Goal: Complete application form

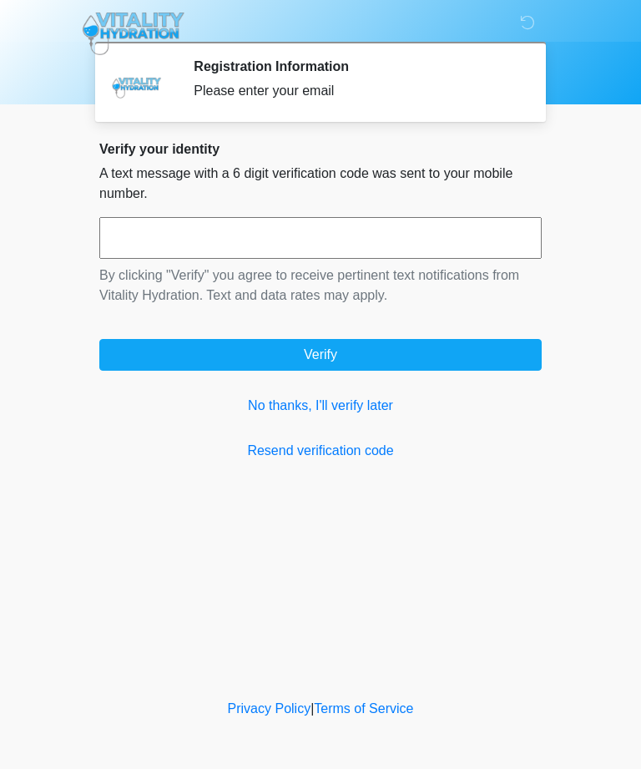
click at [333, 239] on input "text" at bounding box center [320, 238] width 442 height 42
type input "******"
click at [441, 358] on button "Verify" at bounding box center [320, 355] width 442 height 32
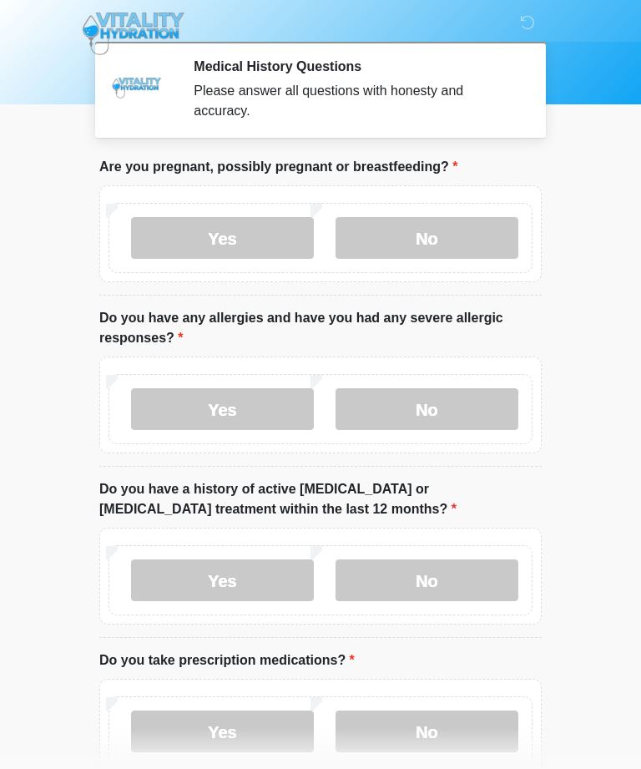
click at [452, 230] on label "No" at bounding box center [427, 238] width 183 height 42
click at [446, 416] on label "No" at bounding box center [427, 409] width 183 height 42
click at [451, 575] on label "No" at bounding box center [427, 580] width 183 height 42
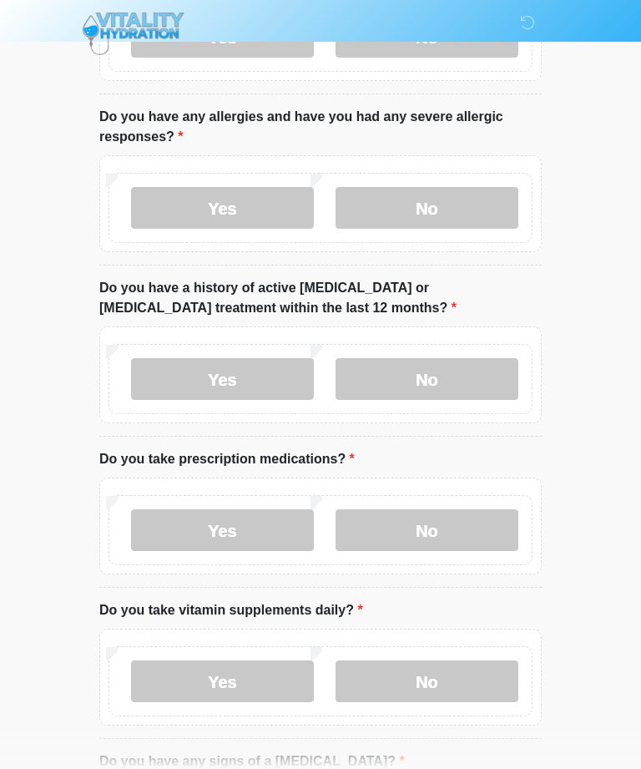
scroll to position [204, 0]
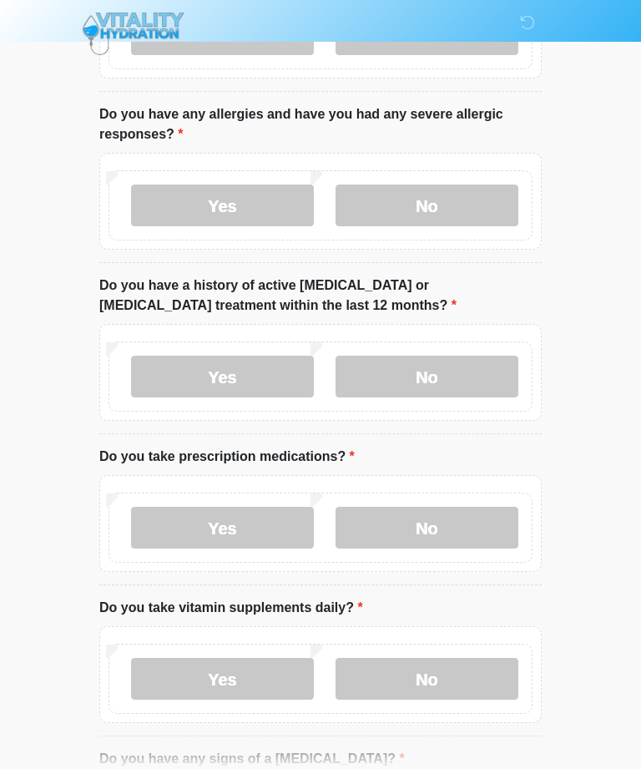
click at [241, 527] on label "Yes" at bounding box center [222, 528] width 183 height 42
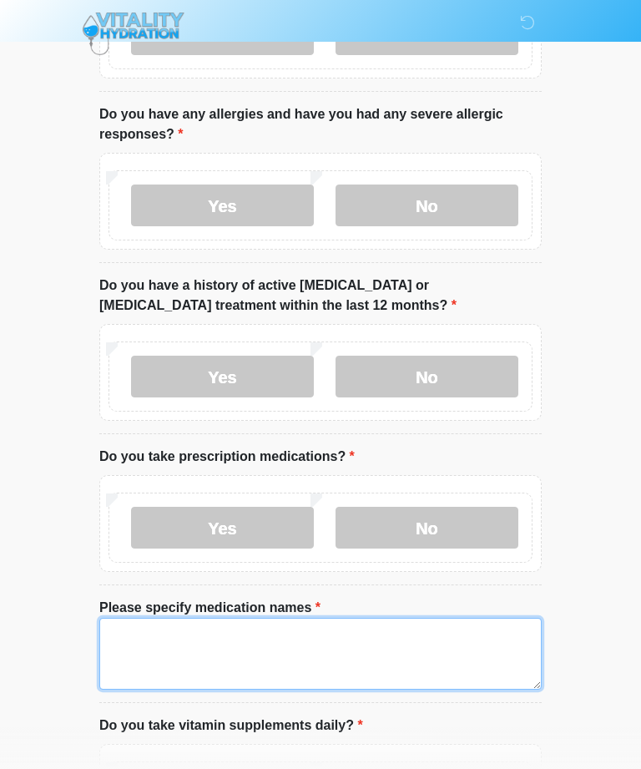
click at [217, 650] on textarea "Please specify medication names" at bounding box center [320, 654] width 442 height 72
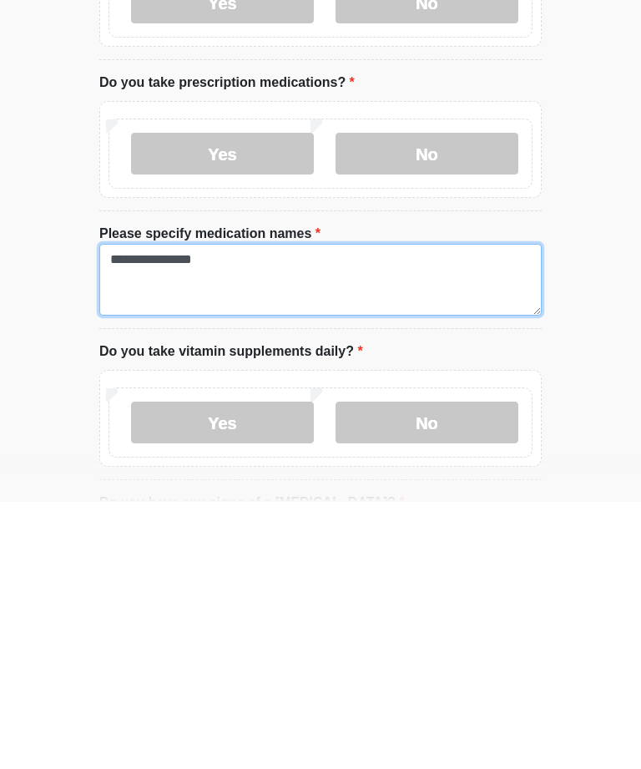
type textarea "**********"
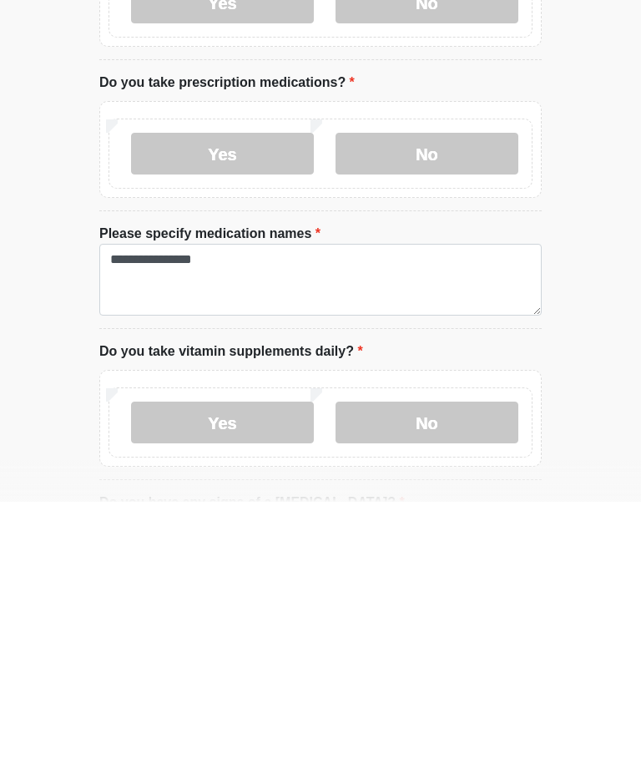
click at [291, 669] on label "Yes" at bounding box center [222, 690] width 183 height 42
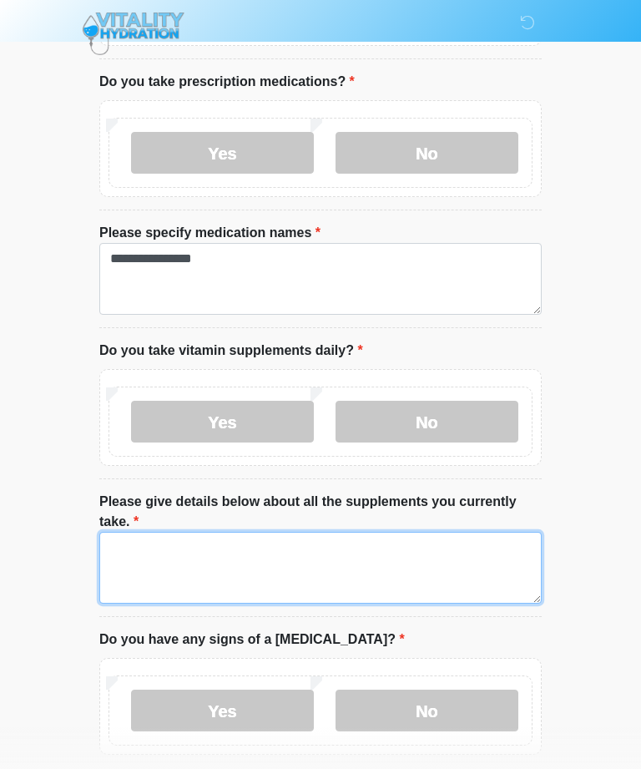
click at [321, 559] on textarea "Please give details below about all the supplements you currently take." at bounding box center [320, 568] width 442 height 72
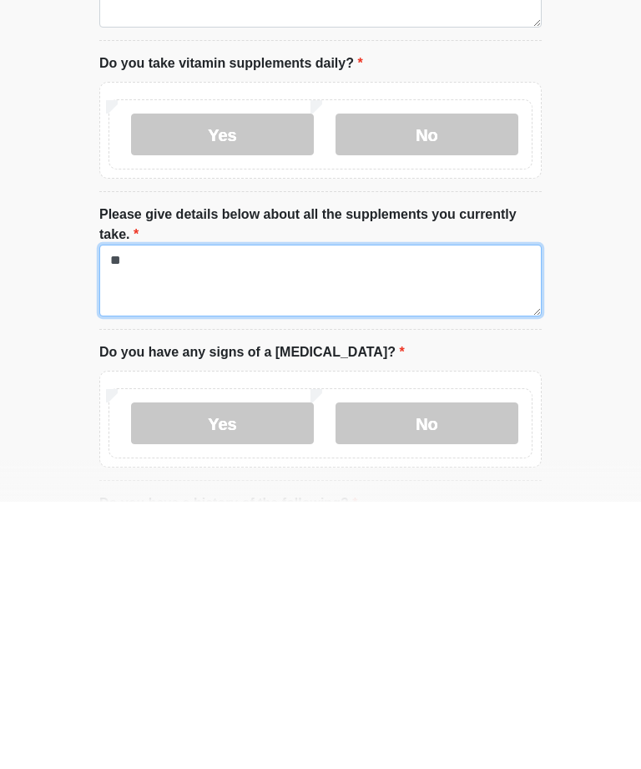
type textarea "*"
type textarea "**********"
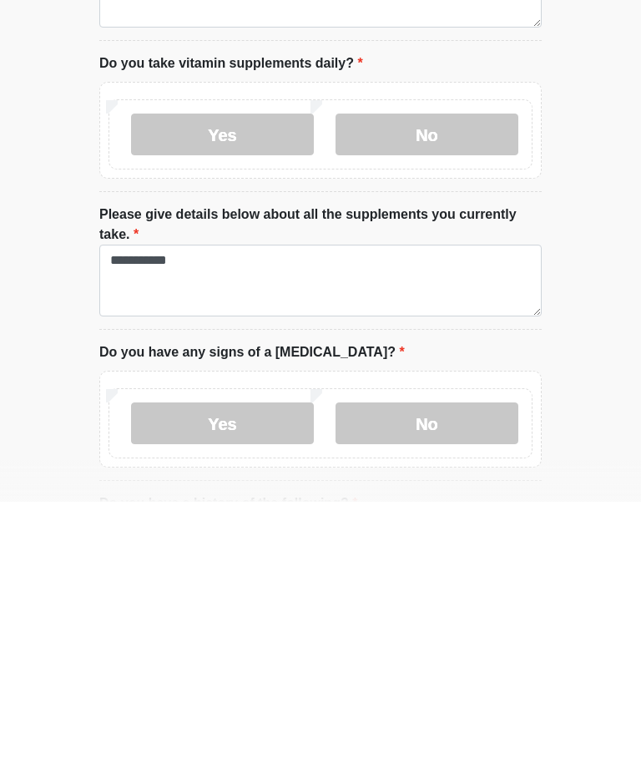
click at [447, 670] on label "No" at bounding box center [427, 691] width 183 height 42
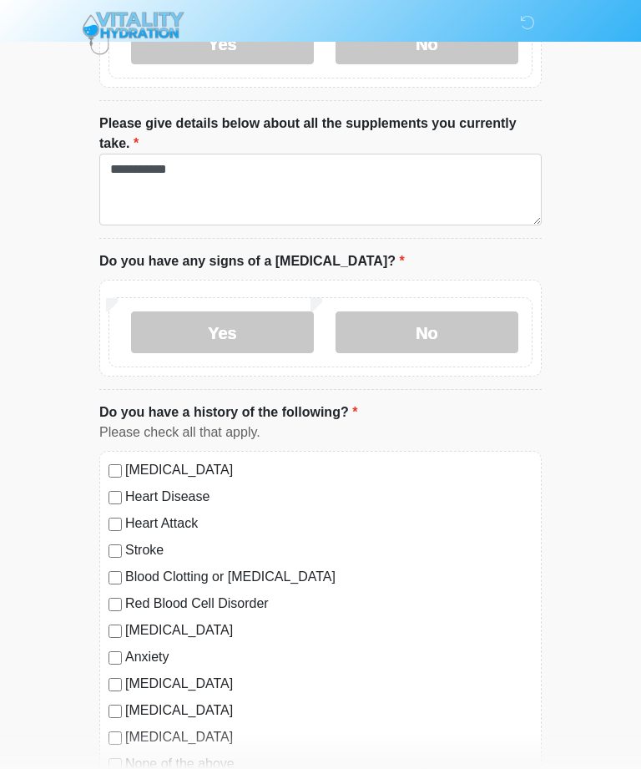
scroll to position [959, 0]
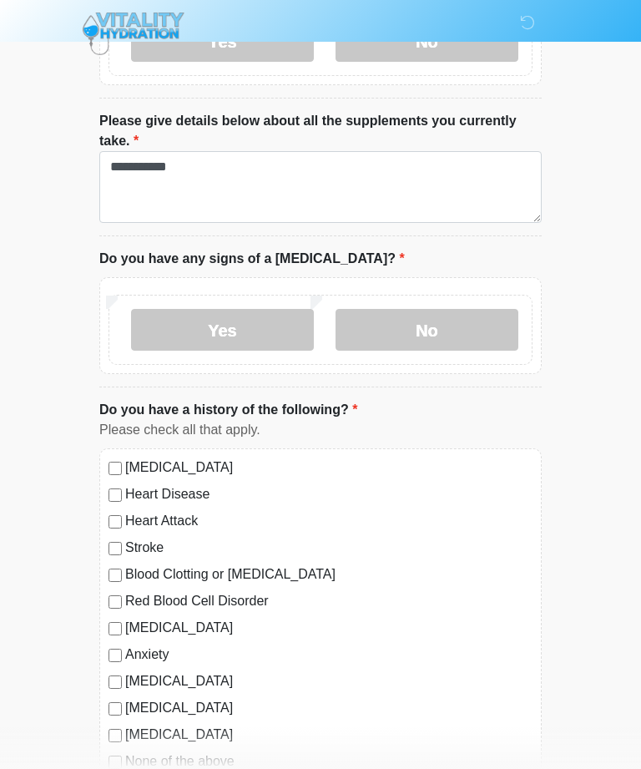
click at [236, 466] on label "[MEDICAL_DATA]" at bounding box center [328, 467] width 407 height 20
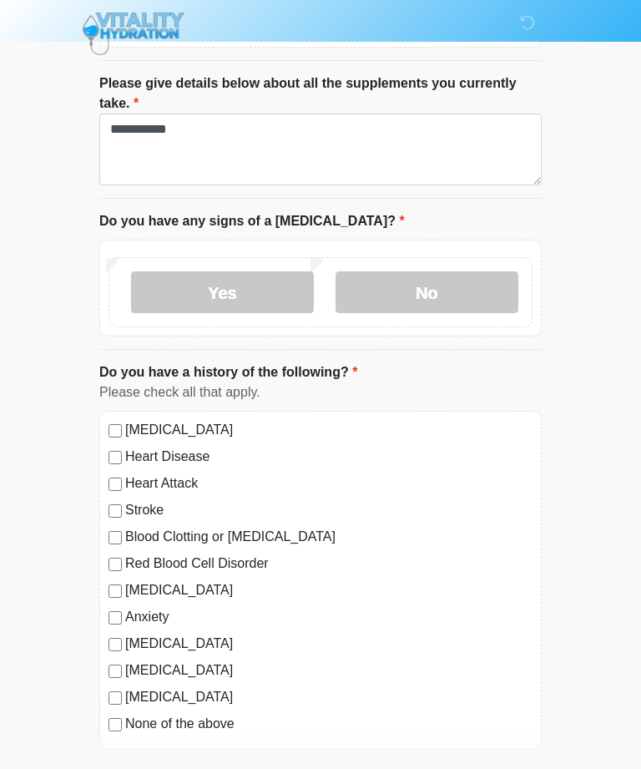
scroll to position [1069, 0]
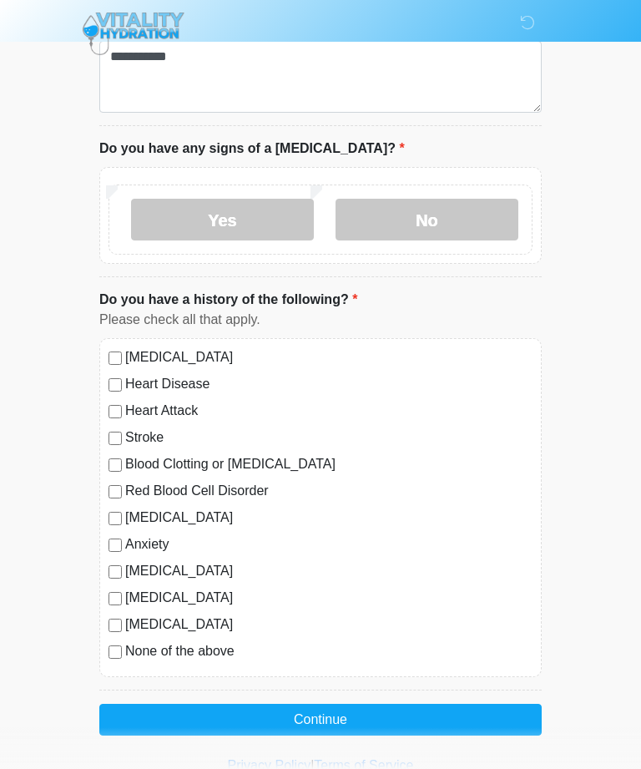
click at [425, 708] on button "Continue" at bounding box center [320, 720] width 442 height 32
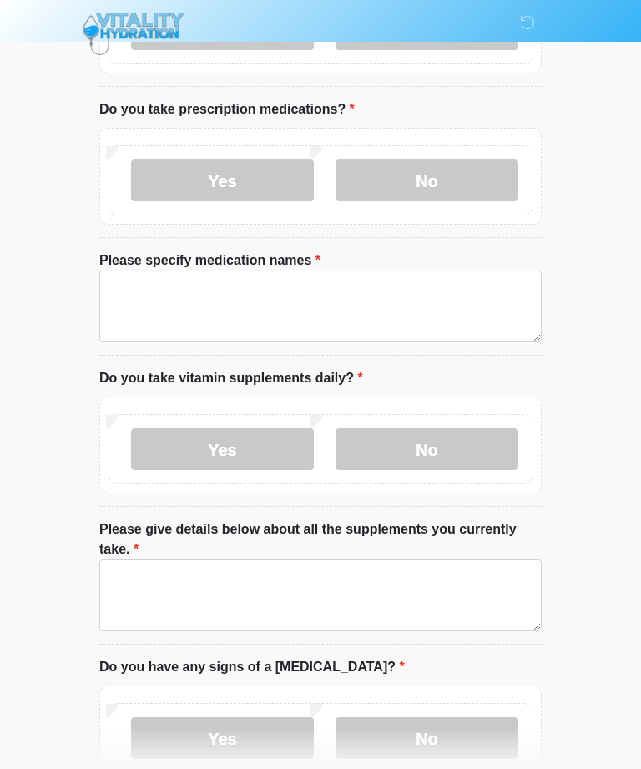
scroll to position [0, 0]
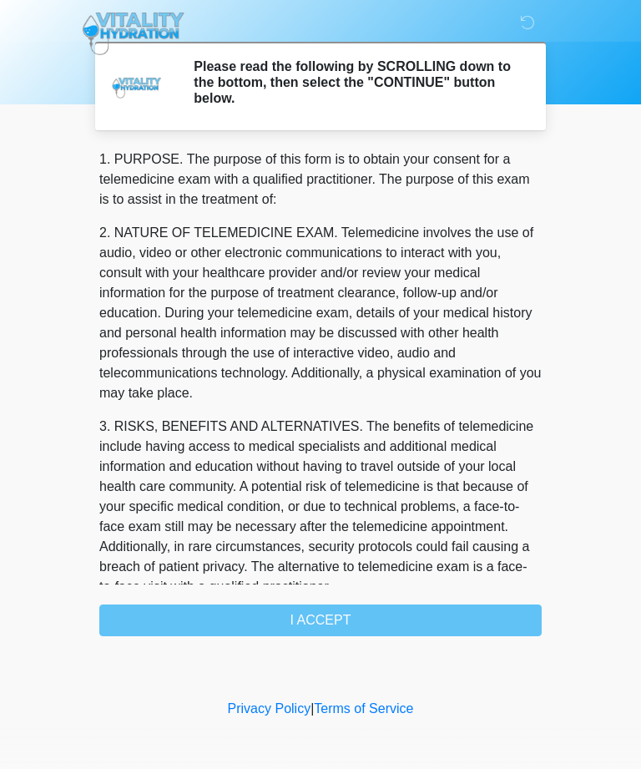
click at [391, 617] on div "1. PURPOSE. The purpose of this form is to obtain your consent for a telemedici…" at bounding box center [320, 392] width 442 height 487
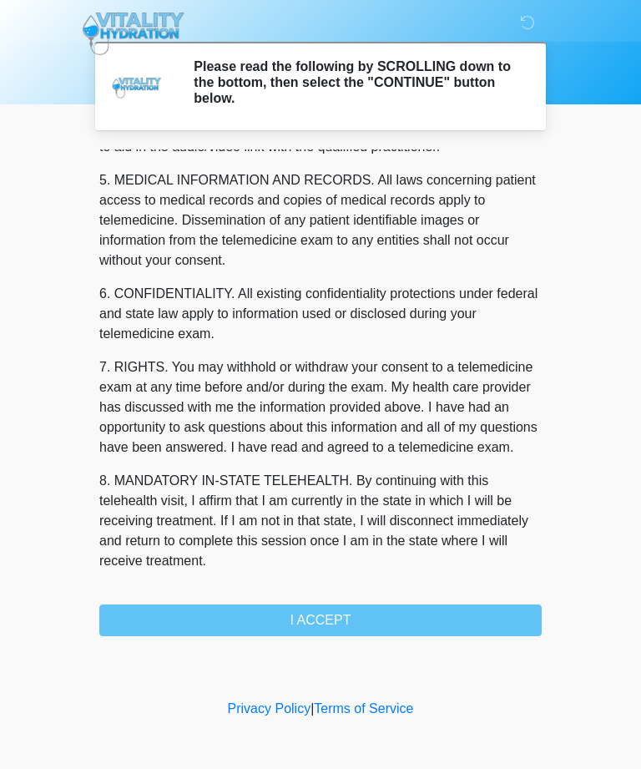
click at [371, 632] on button "I ACCEPT" at bounding box center [320, 620] width 442 height 32
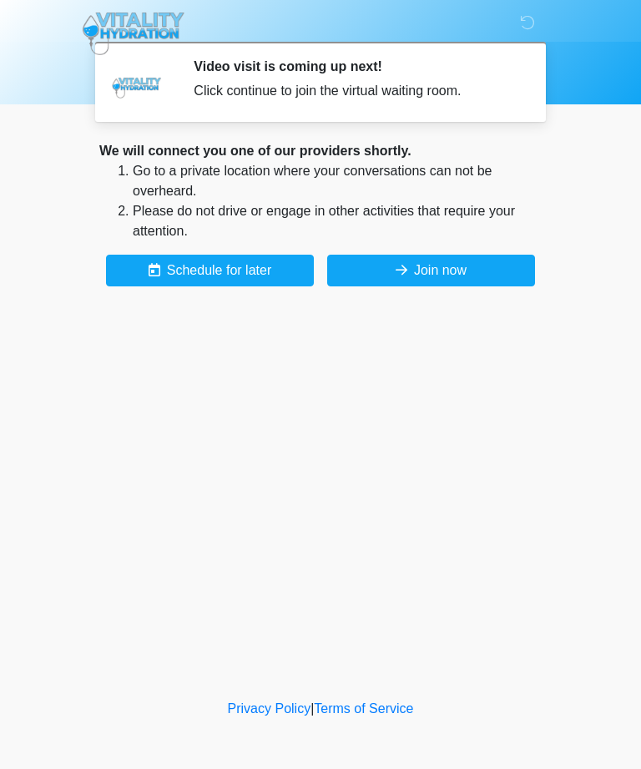
click at [478, 262] on button "Join now" at bounding box center [431, 271] width 208 height 32
